Goal: Transaction & Acquisition: Book appointment/travel/reservation

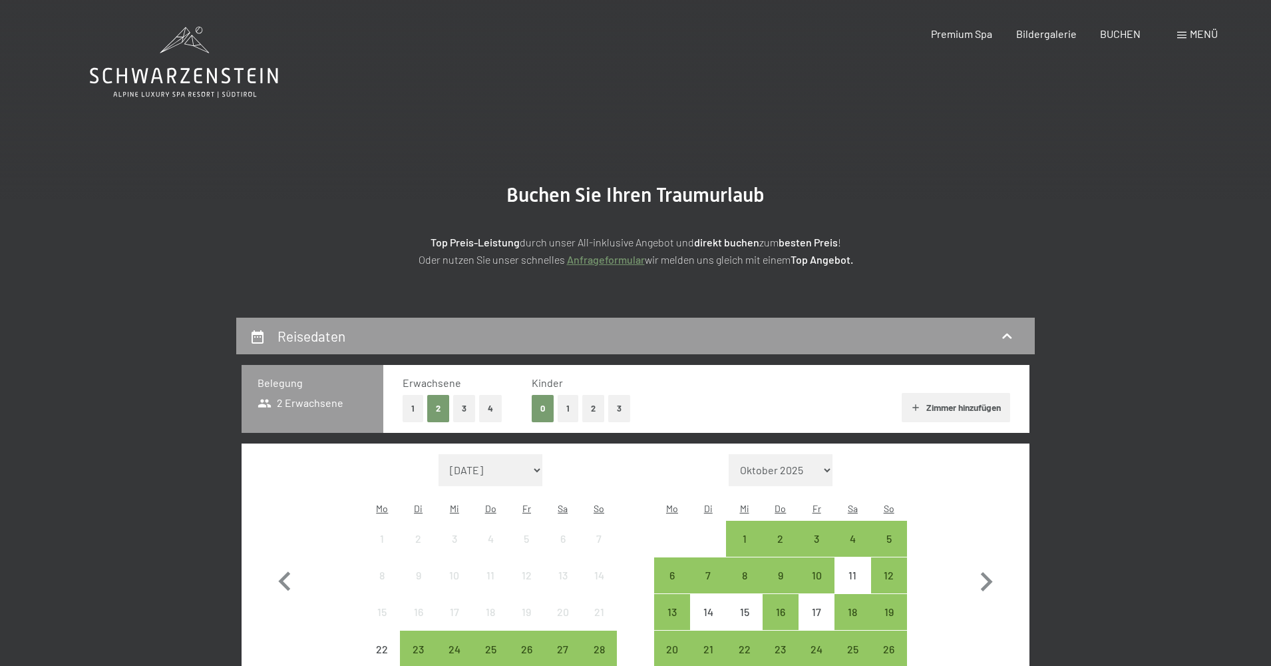
click at [198, 44] on icon at bounding box center [184, 62] width 188 height 71
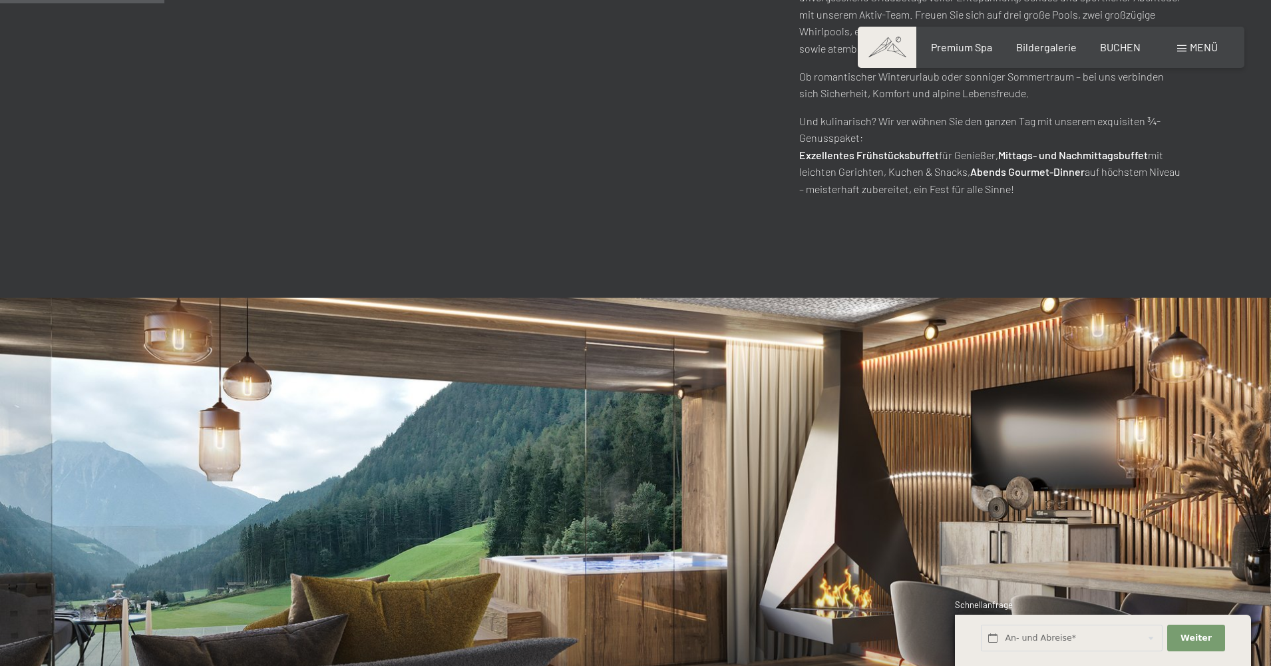
scroll to position [1003, 0]
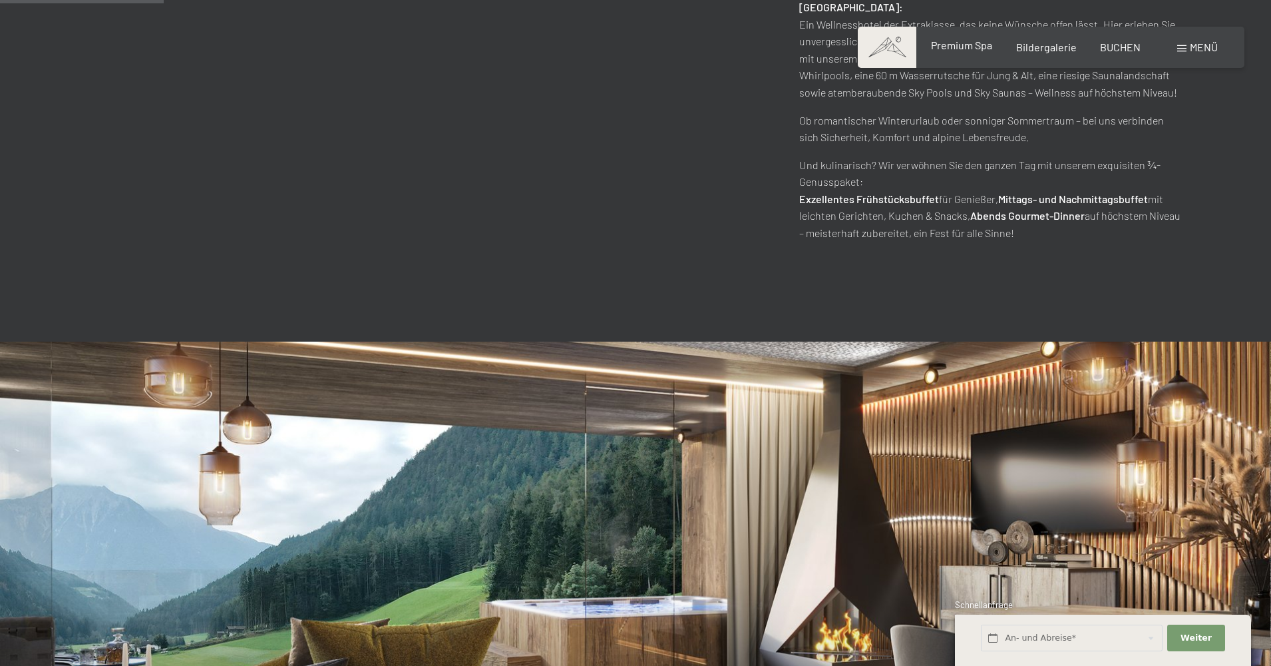
click at [959, 45] on span "Premium Spa" at bounding box center [961, 45] width 61 height 13
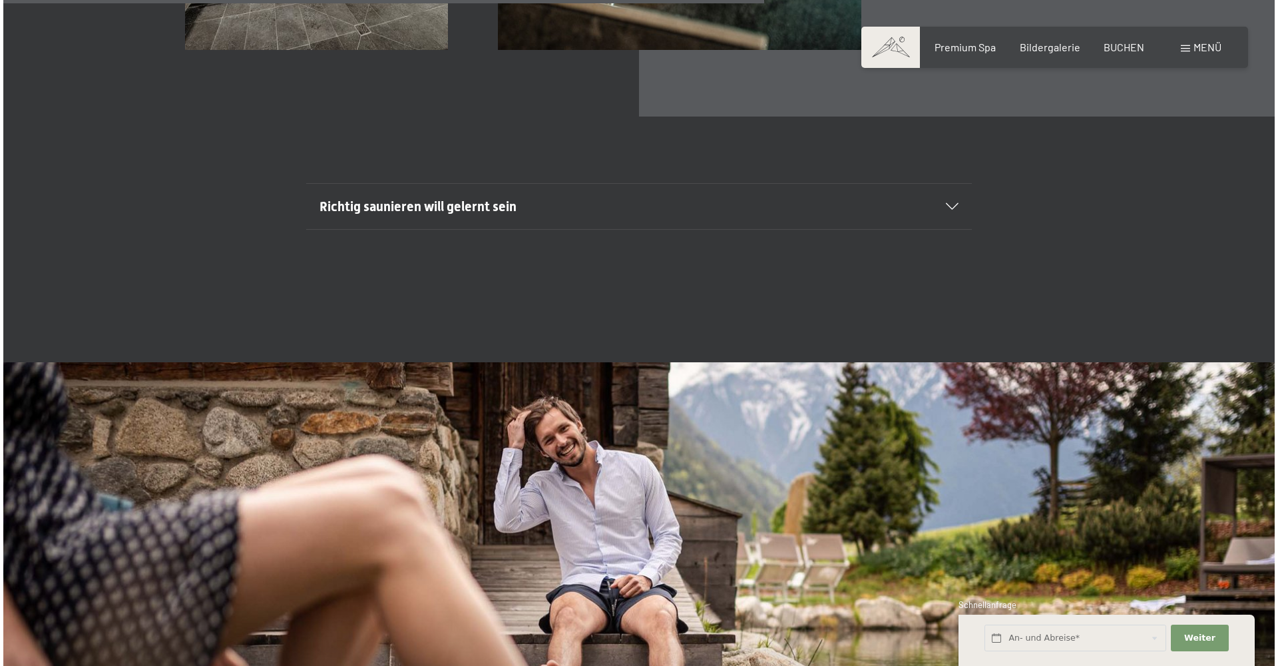
scroll to position [5211, 0]
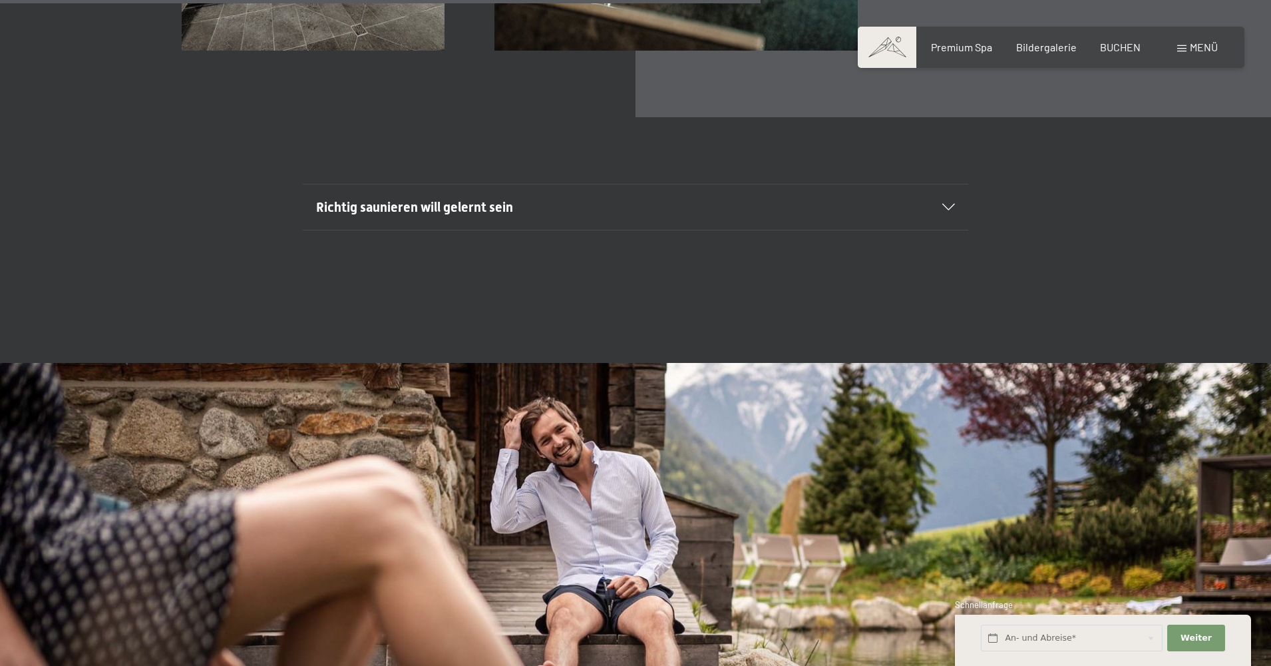
click at [1199, 48] on span "Menü" at bounding box center [1204, 47] width 28 height 13
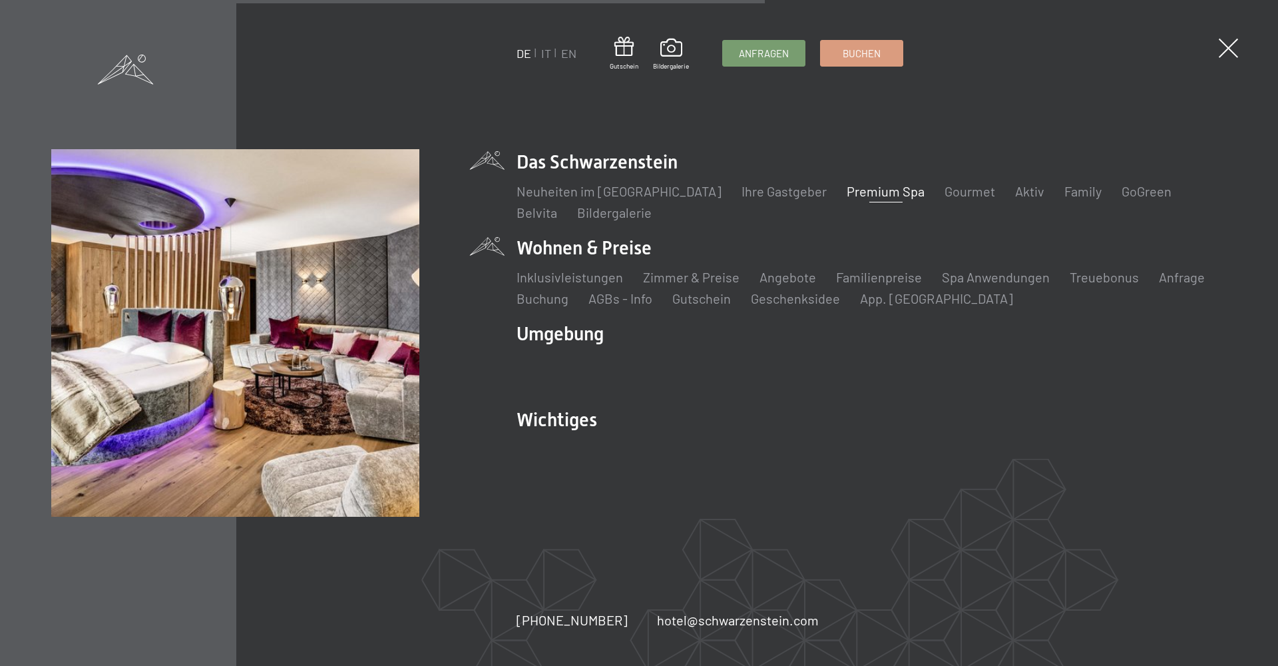
click at [584, 254] on li "Wohnen & Preise Inklusivleistungen Zimmer & Preise Liste Angebote Liste Familie…" at bounding box center [872, 271] width 710 height 73
click at [666, 271] on link "Zimmer & Preise" at bounding box center [691, 277] width 97 height 16
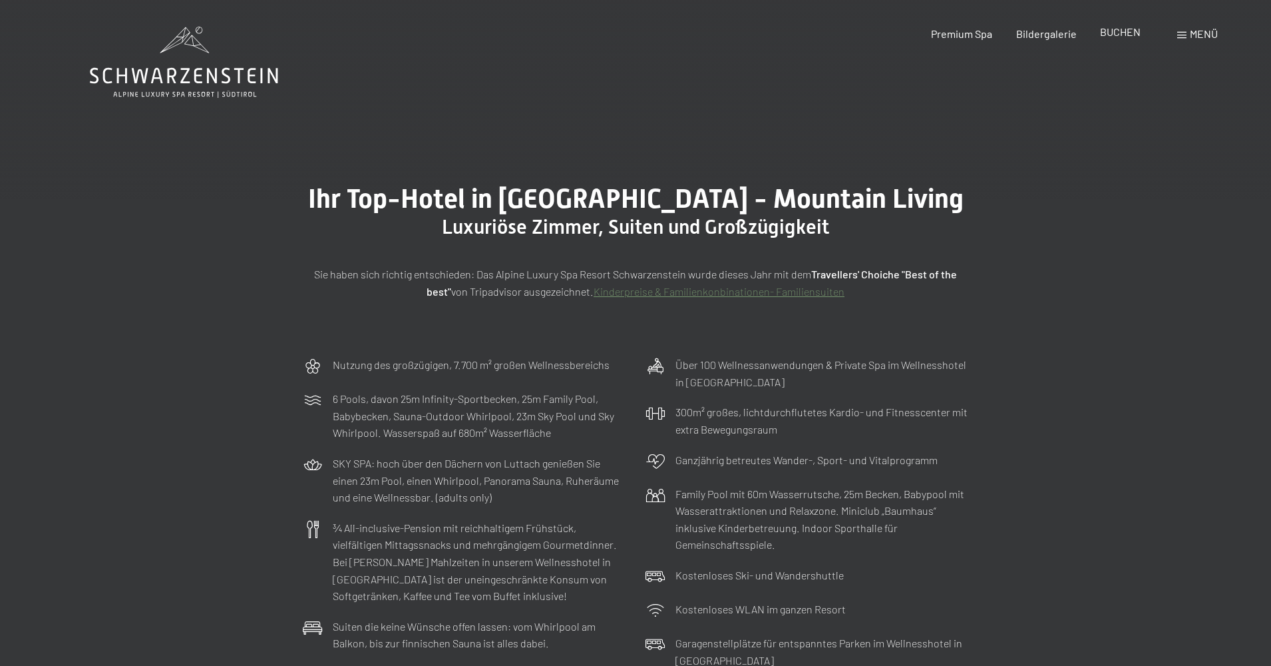
click at [1114, 35] on span "BUCHEN" at bounding box center [1120, 31] width 41 height 13
click at [212, 89] on icon at bounding box center [184, 62] width 188 height 71
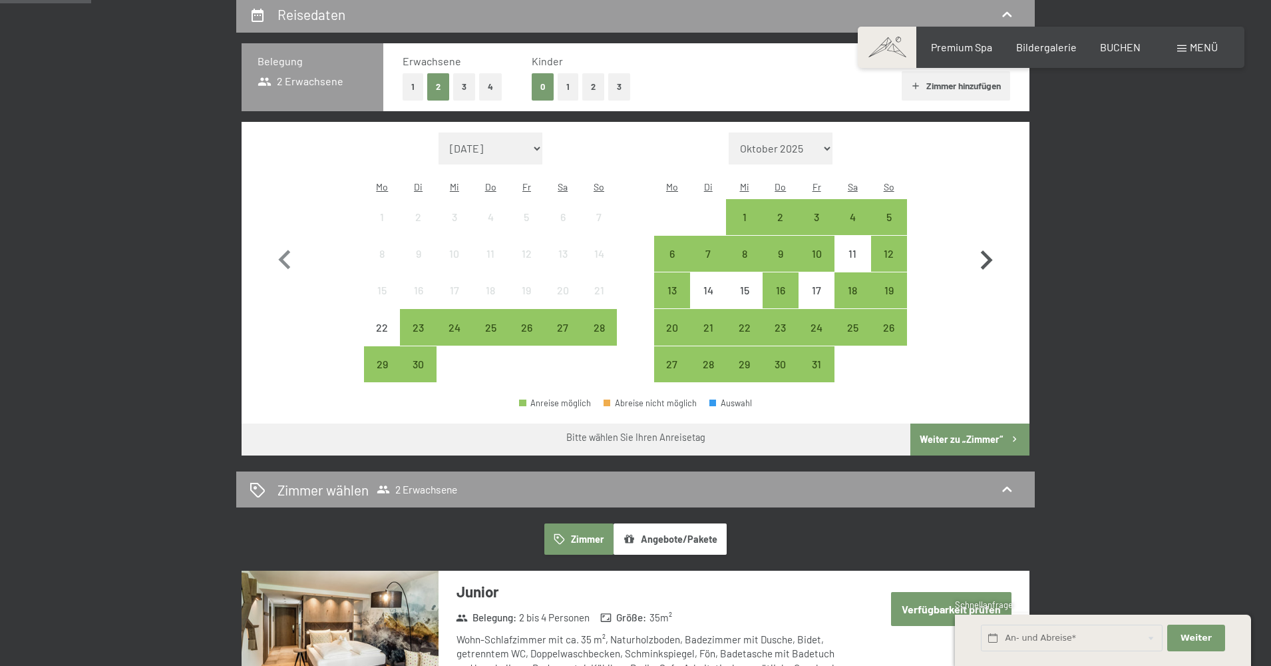
scroll to position [323, 0]
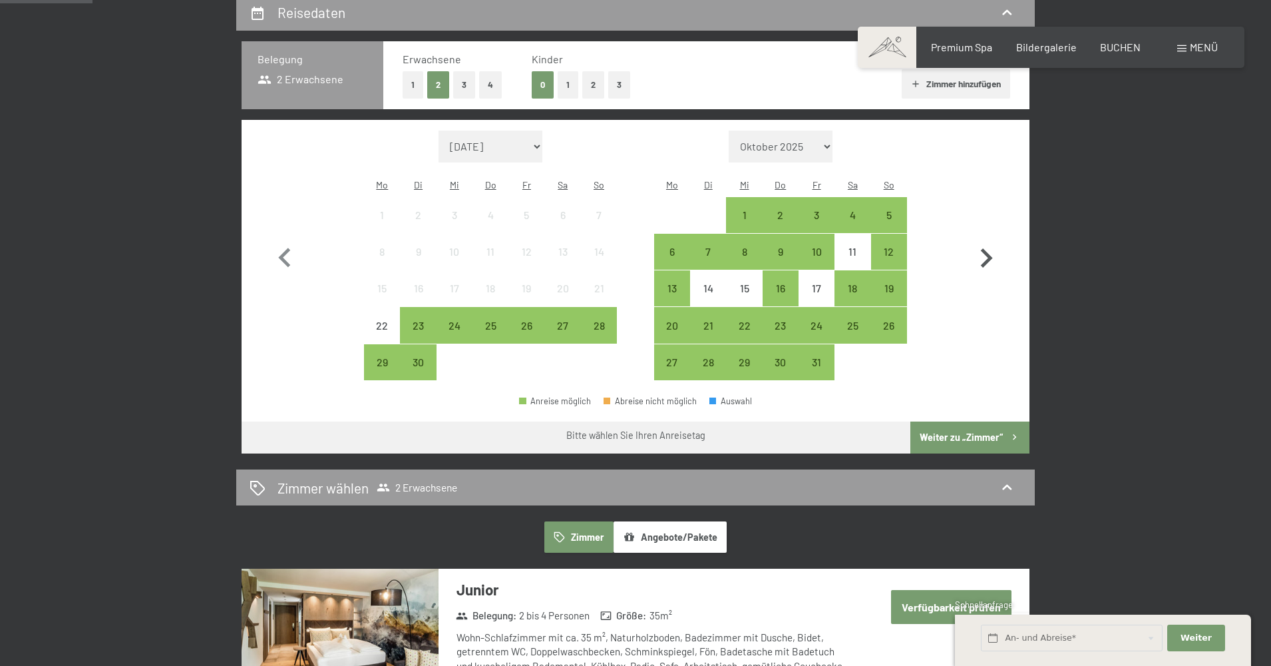
click at [976, 239] on icon "button" at bounding box center [986, 258] width 39 height 39
select select "2025-10-01"
select select "2025-11-01"
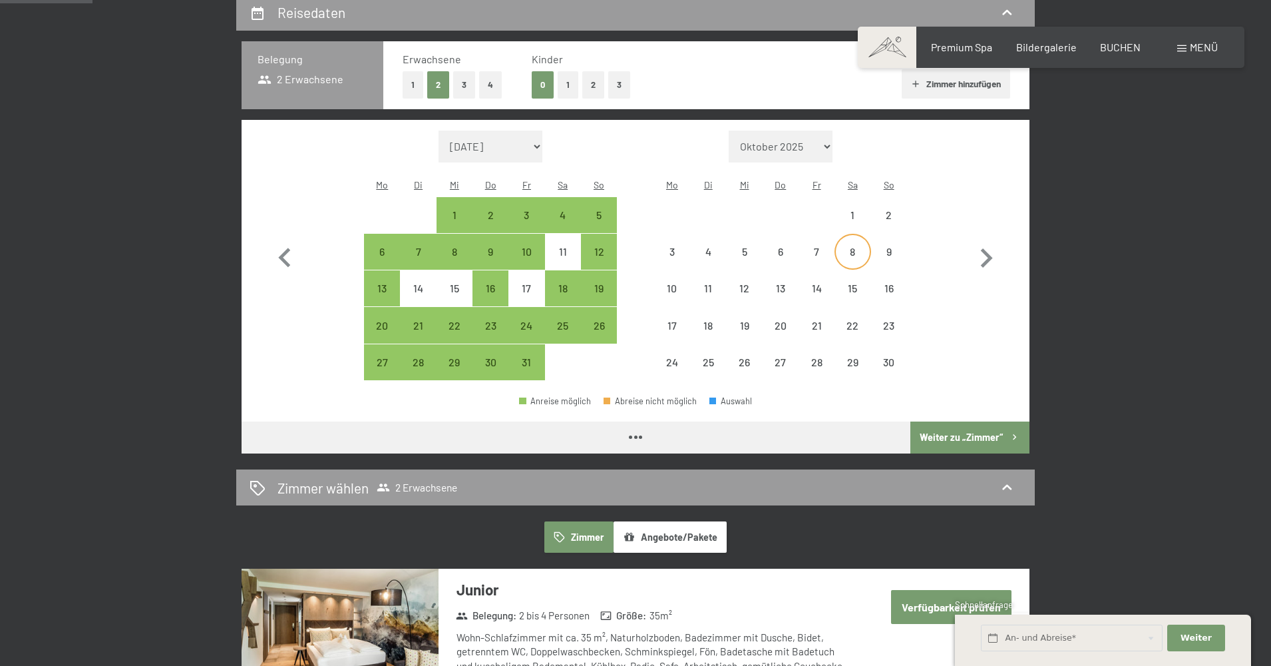
select select "2025-10-01"
select select "2025-11-01"
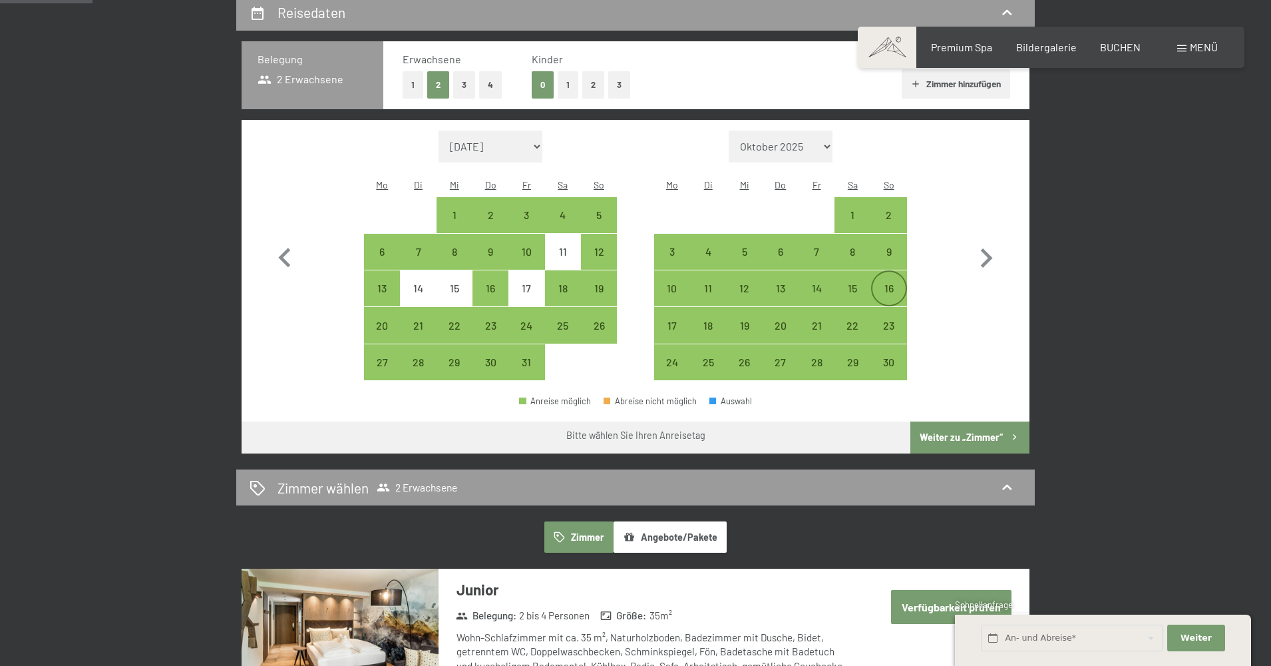
click at [873, 283] on div "16" at bounding box center [889, 299] width 33 height 33
select select "2025-10-01"
select select "2025-11-01"
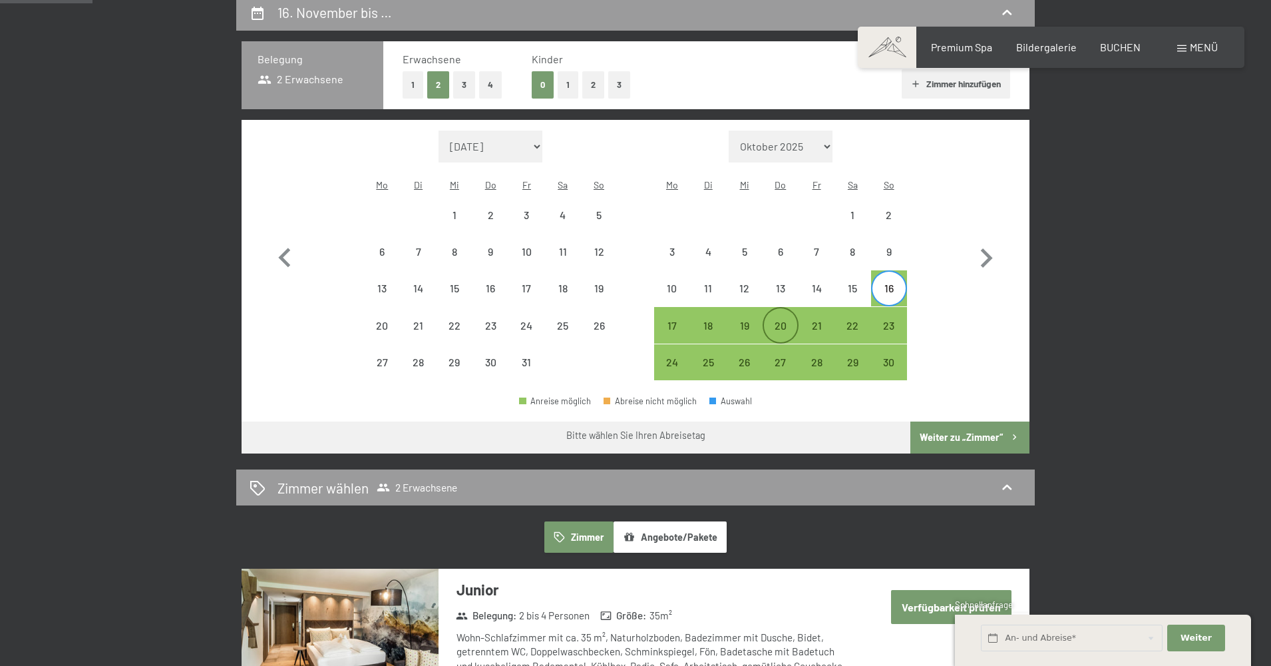
drag, startPoint x: 751, startPoint y: 300, endPoint x: 769, endPoint y: 320, distance: 26.4
click at [751, 308] on div "19" at bounding box center [744, 324] width 33 height 33
select select "2025-10-01"
select select "2025-11-01"
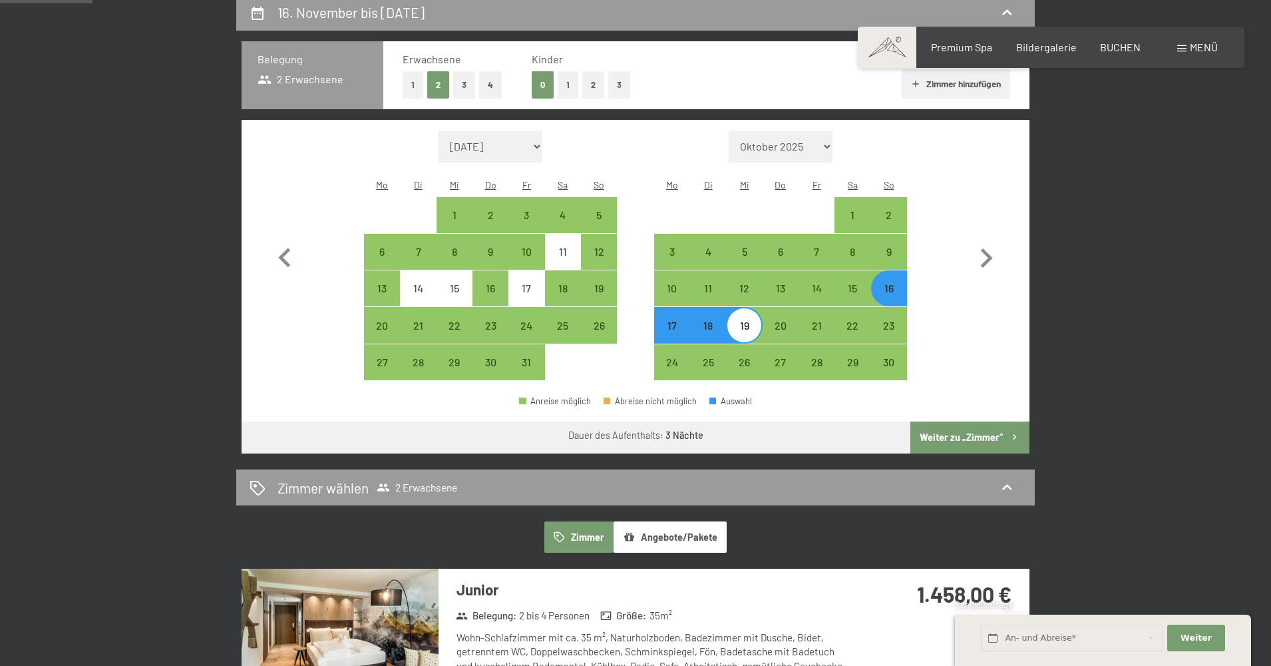
click at [978, 421] on button "Weiter zu „Zimmer“" at bounding box center [970, 437] width 119 height 32
select select "2025-10-01"
select select "2025-11-01"
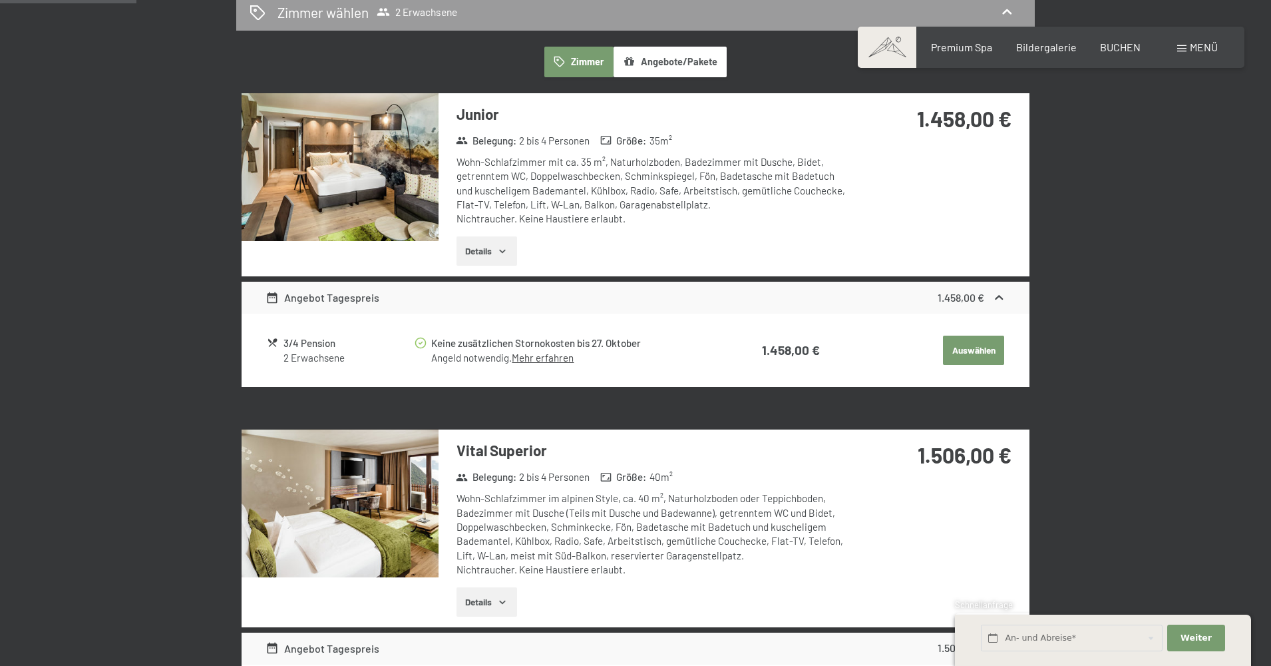
scroll to position [367, 0]
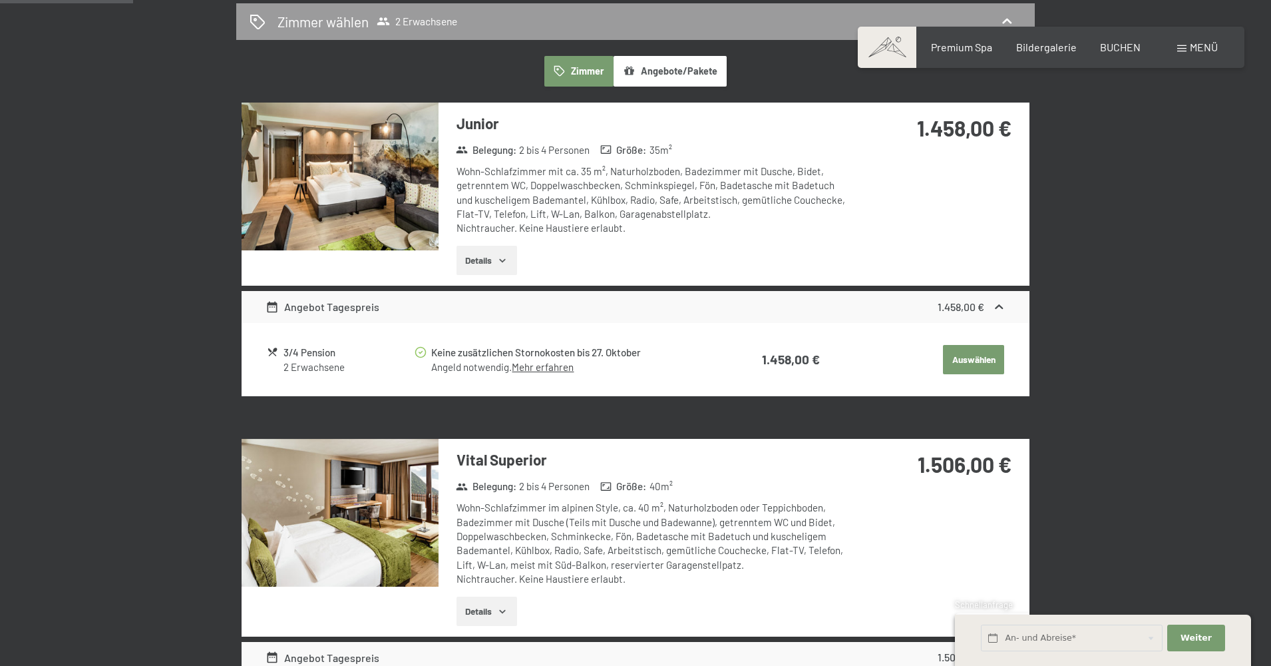
click at [367, 465] on img at bounding box center [340, 513] width 197 height 148
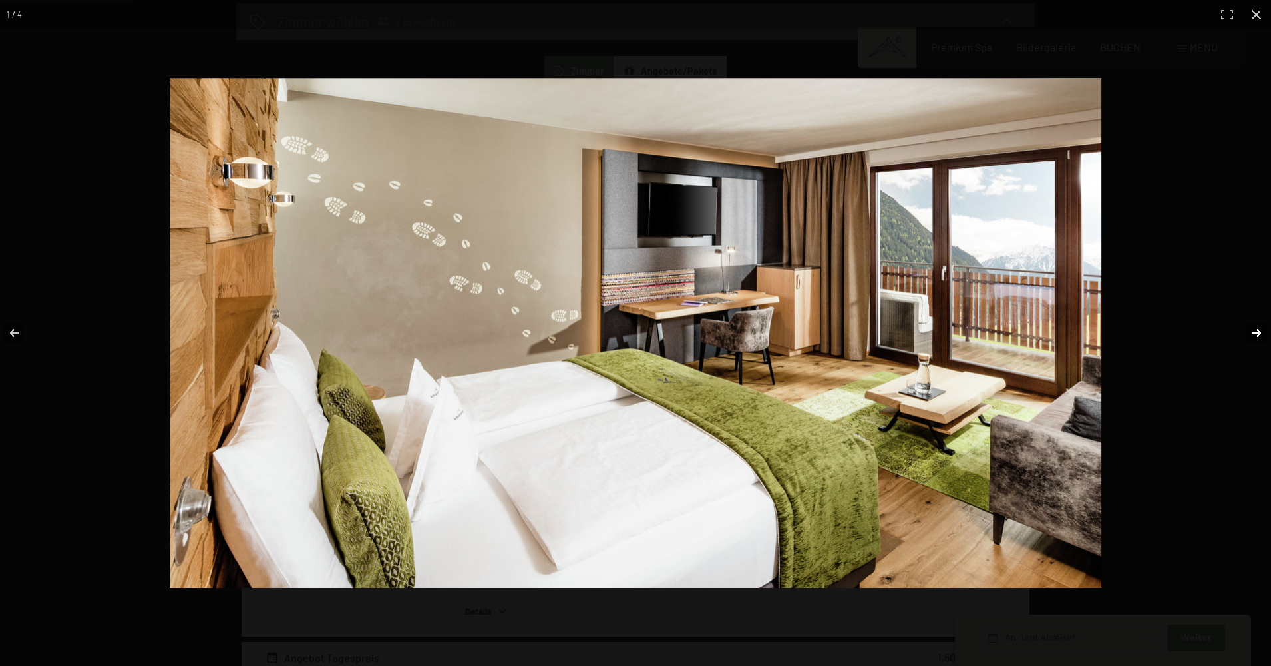
click at [1249, 332] on button "button" at bounding box center [1248, 333] width 47 height 67
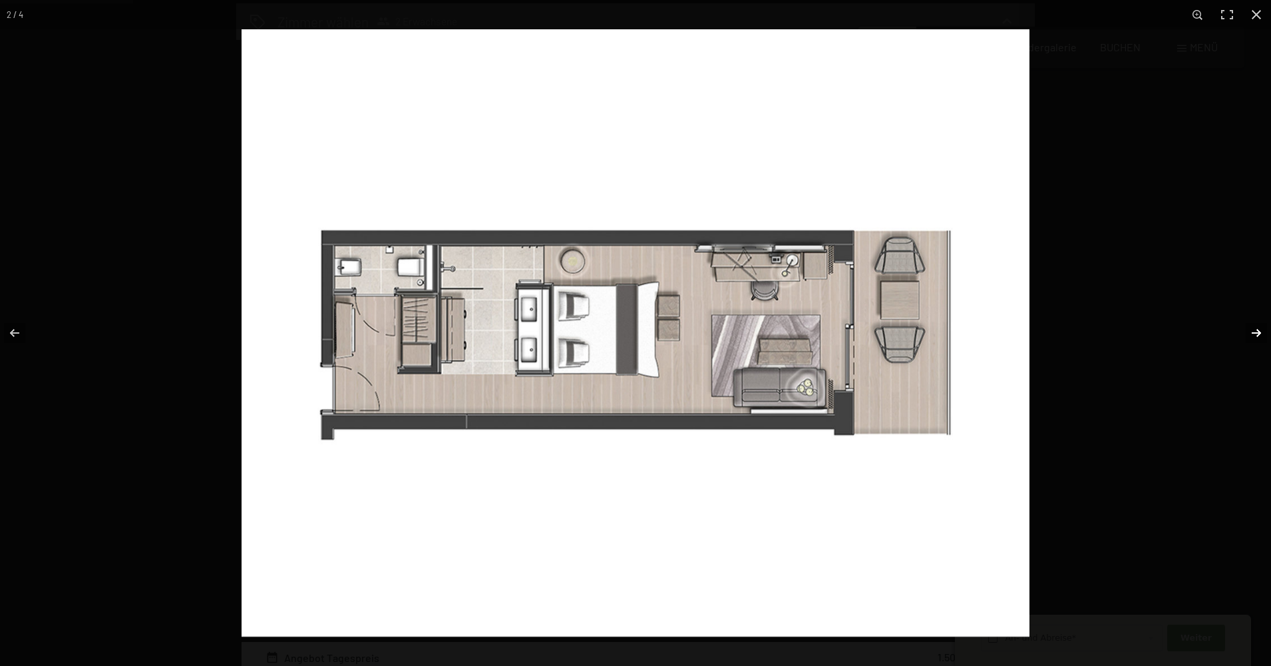
click at [1249, 332] on button "button" at bounding box center [1248, 333] width 47 height 67
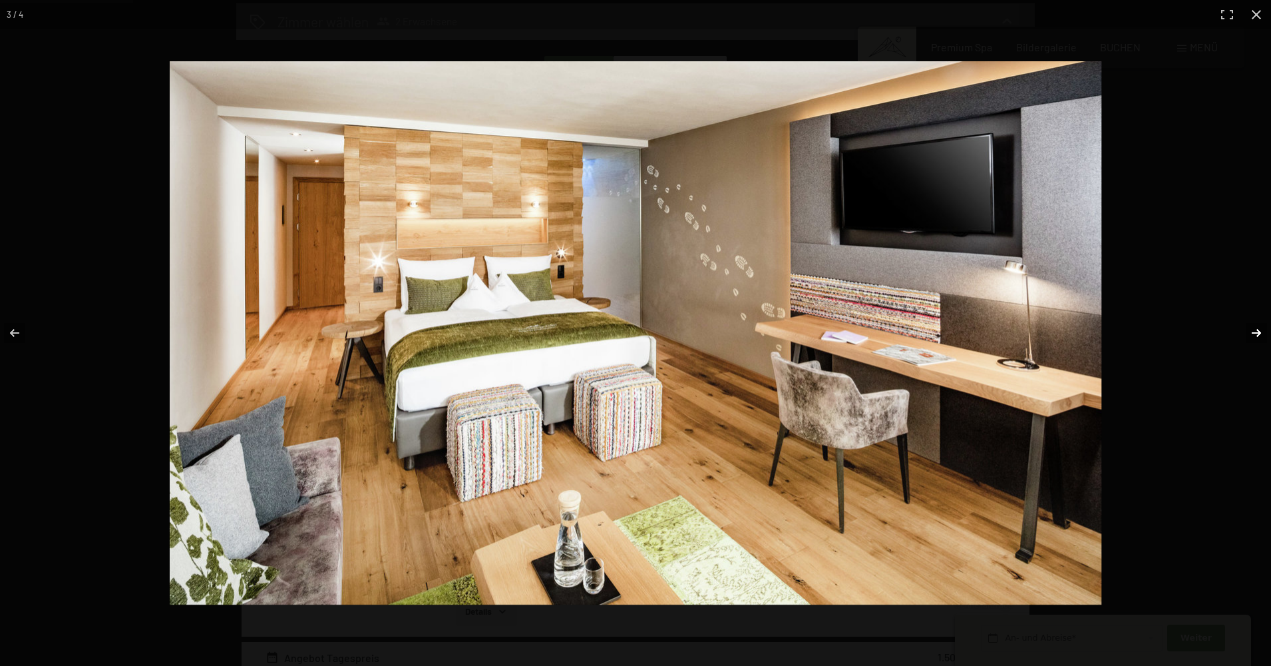
click at [1249, 332] on button "button" at bounding box center [1248, 333] width 47 height 67
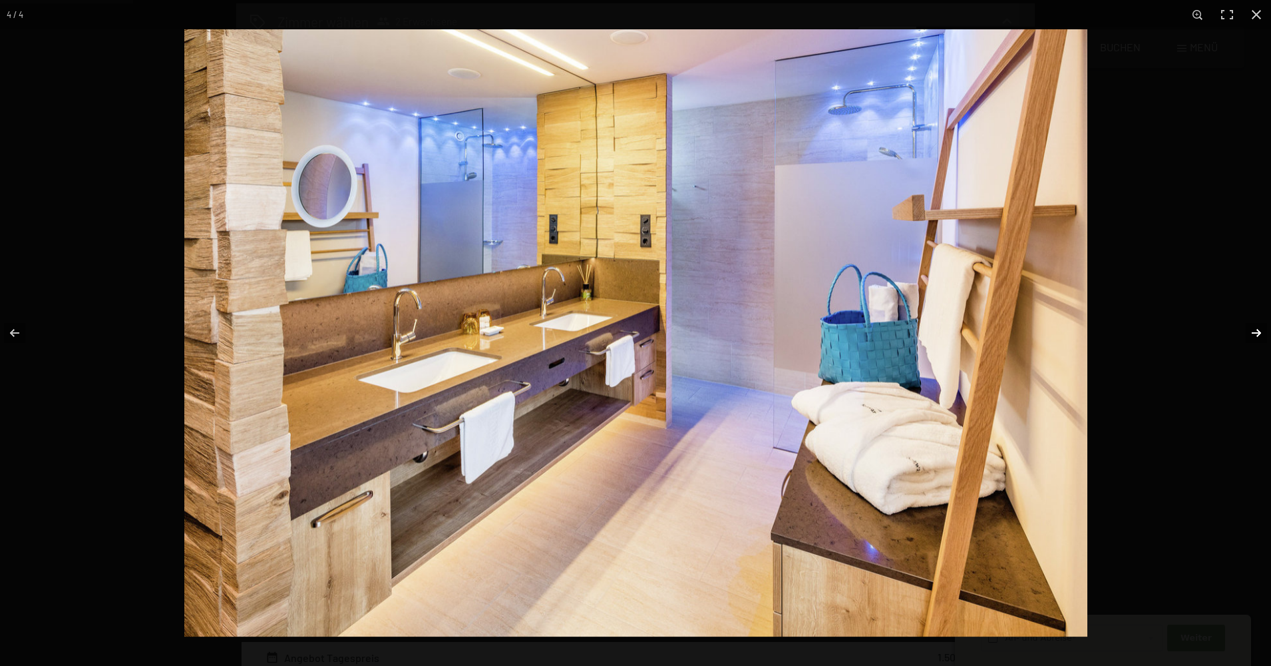
click at [1249, 332] on button "button" at bounding box center [1248, 333] width 47 height 67
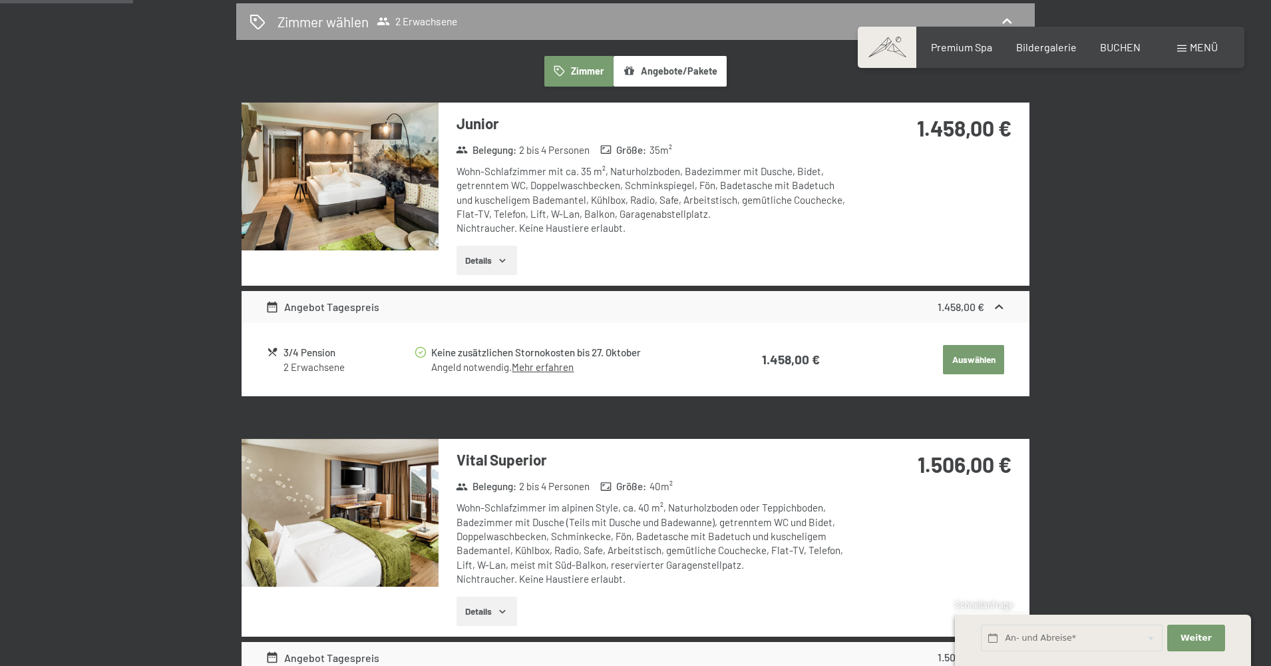
click at [0, 0] on button "button" at bounding box center [0, 0] width 0 height 0
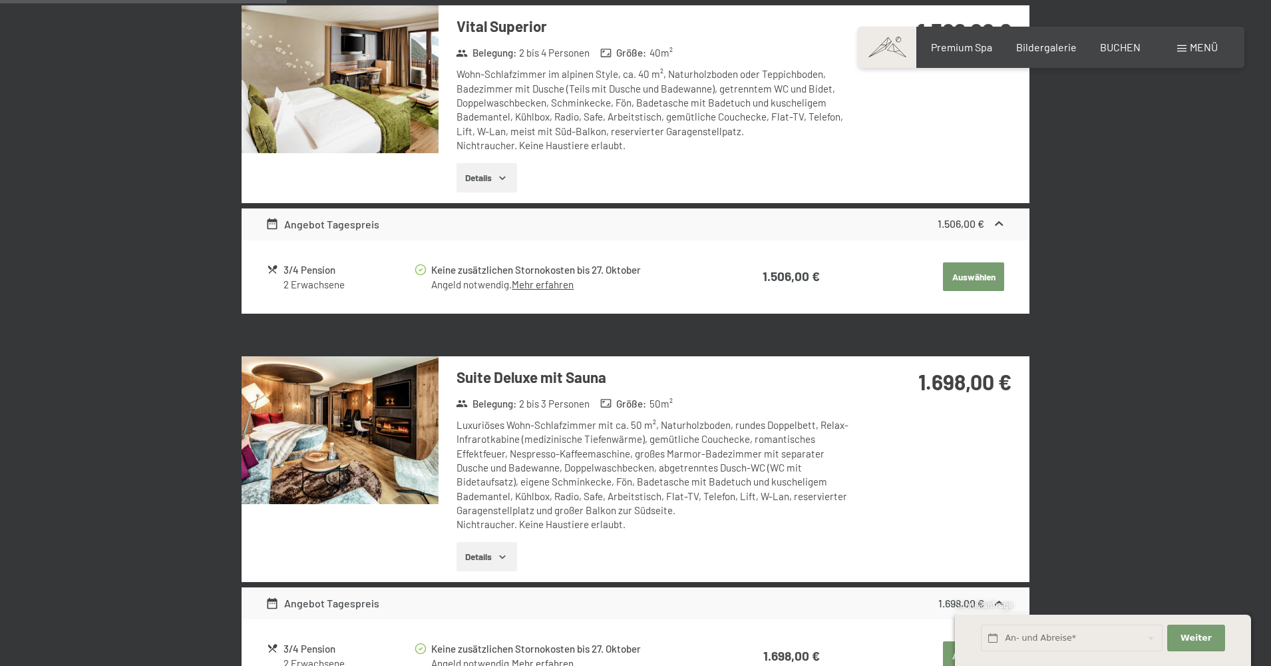
scroll to position [797, 0]
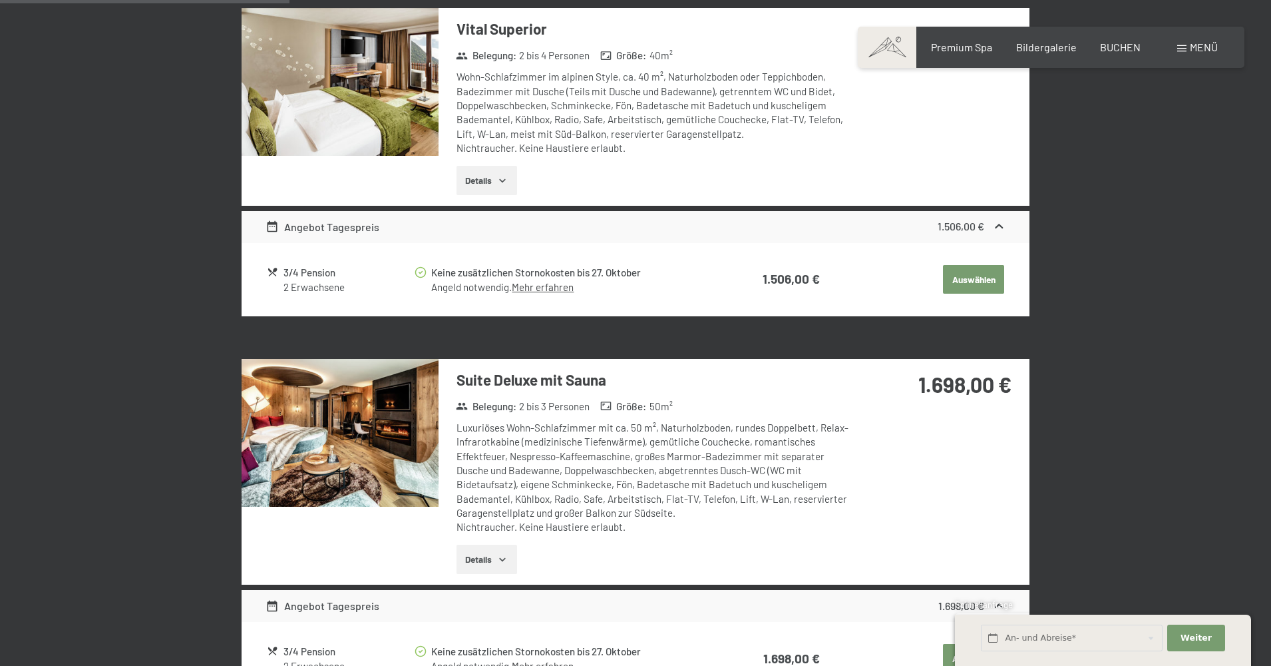
click at [381, 375] on img at bounding box center [340, 433] width 197 height 148
click at [0, 0] on button "button" at bounding box center [0, 0] width 0 height 0
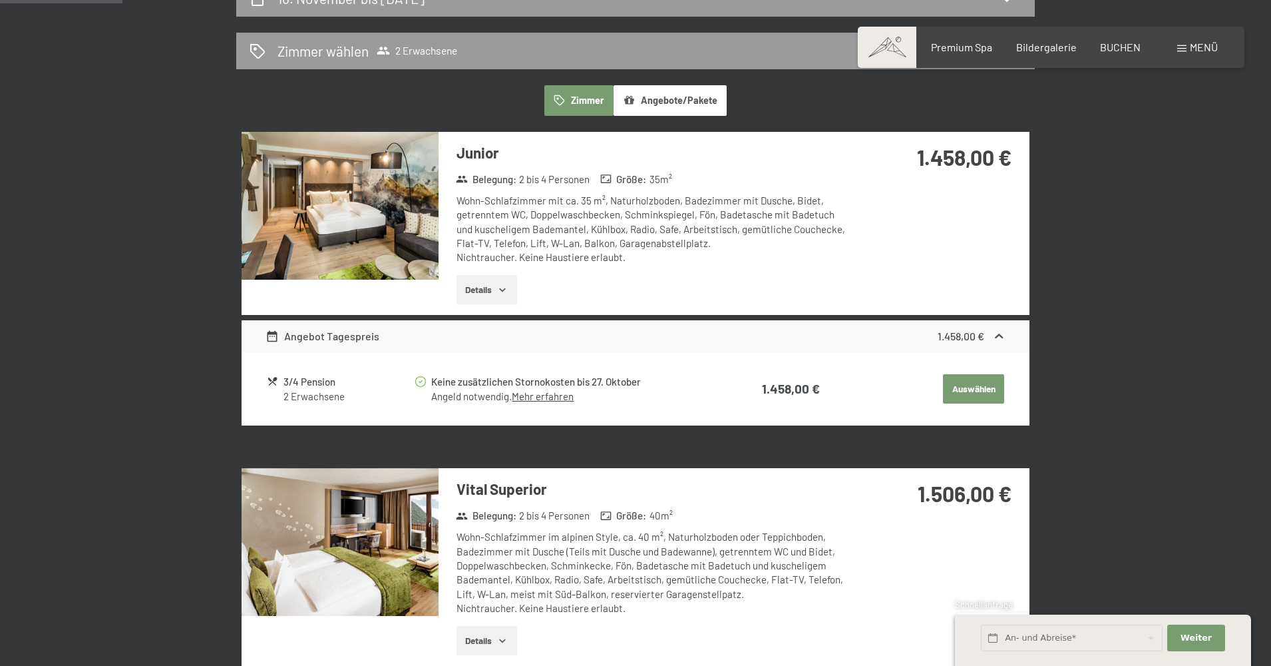
scroll to position [336, 0]
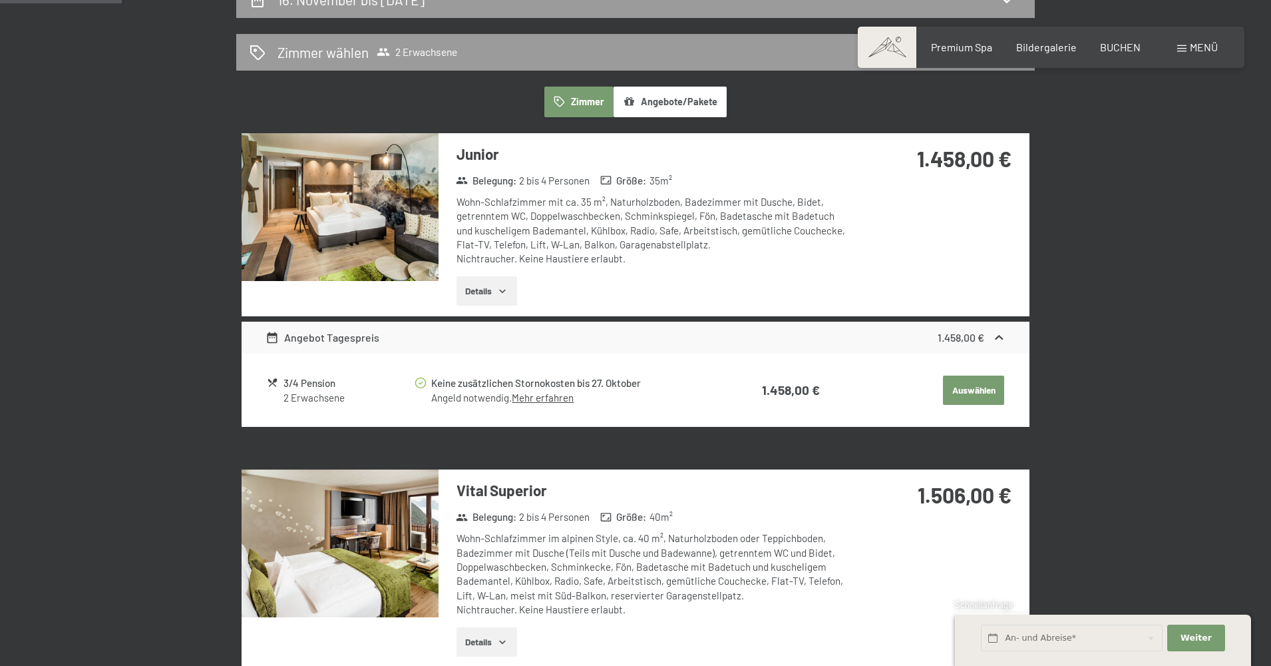
click at [373, 236] on img at bounding box center [340, 207] width 197 height 148
click at [0, 0] on button "button" at bounding box center [0, 0] width 0 height 0
click at [552, 397] on link "Mehr erfahren" at bounding box center [543, 397] width 62 height 12
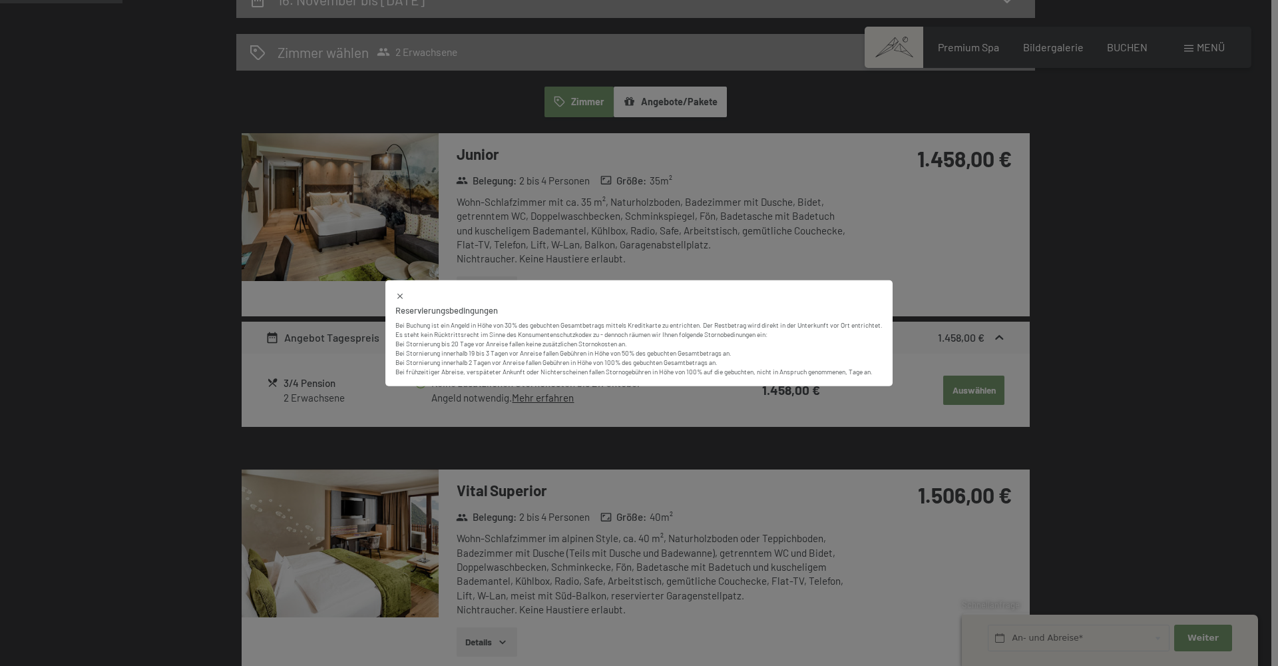
click at [397, 296] on icon at bounding box center [399, 296] width 9 height 9
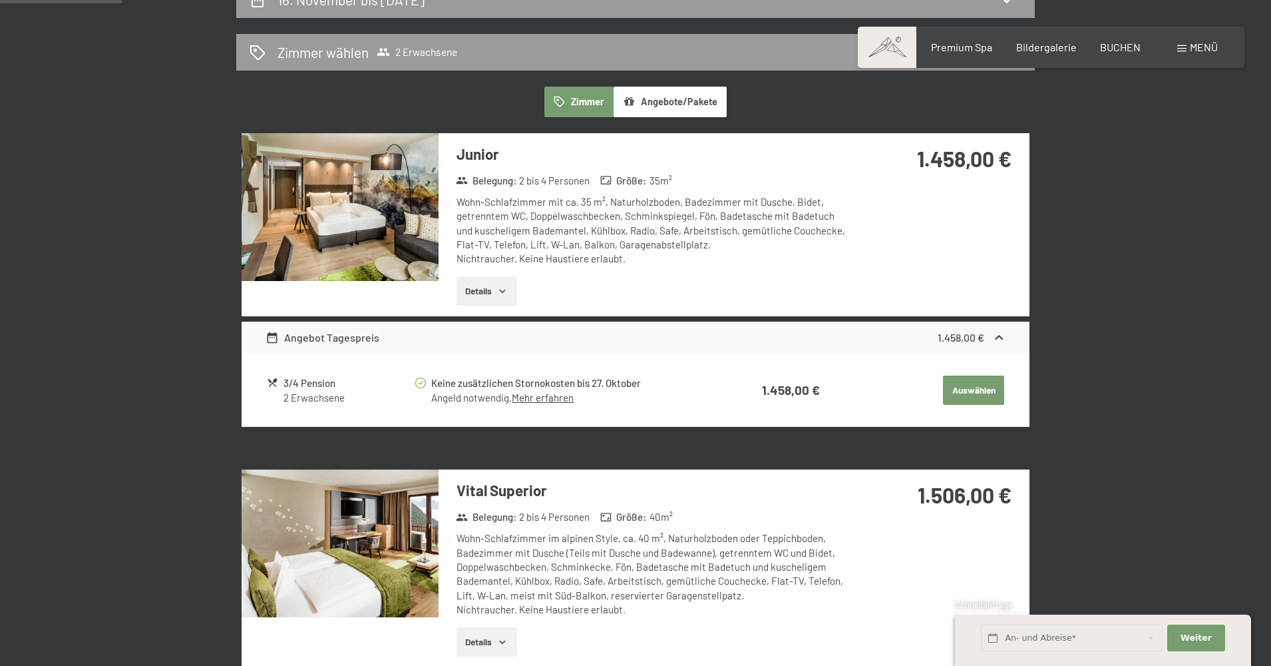
click at [316, 391] on div "2 Erwachsene" at bounding box center [349, 398] width 130 height 14
click at [950, 389] on button "Auswählen" at bounding box center [973, 389] width 61 height 29
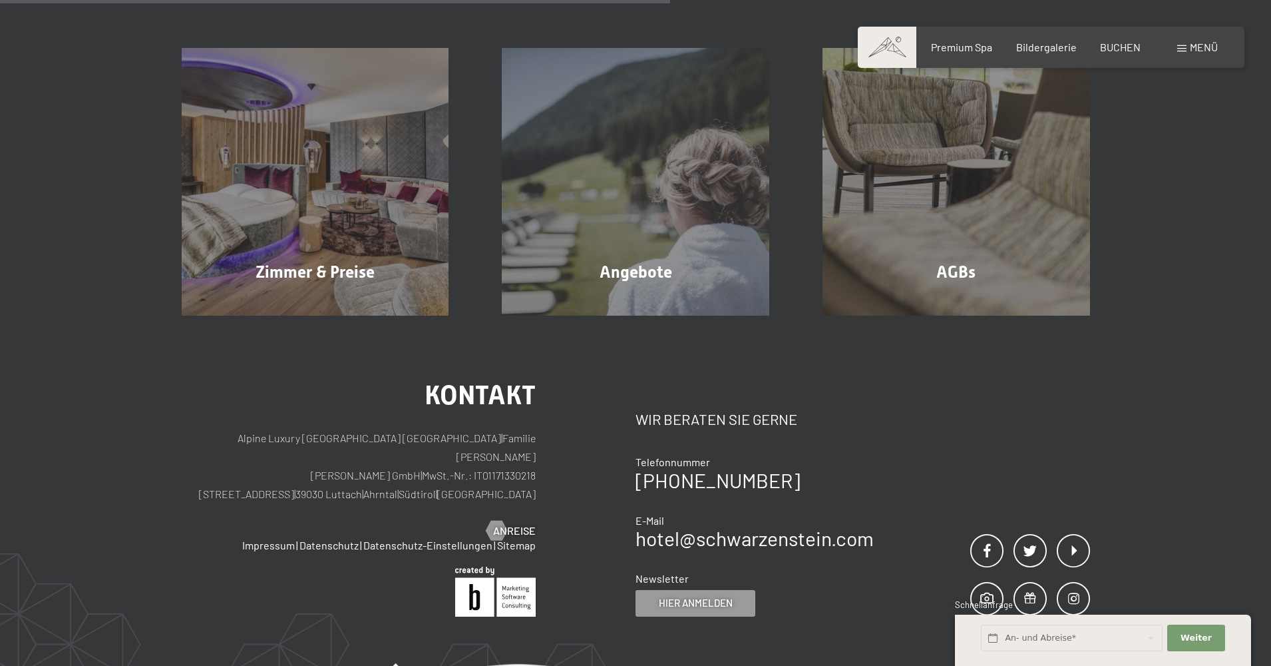
scroll to position [317, 0]
